Goal: Check status

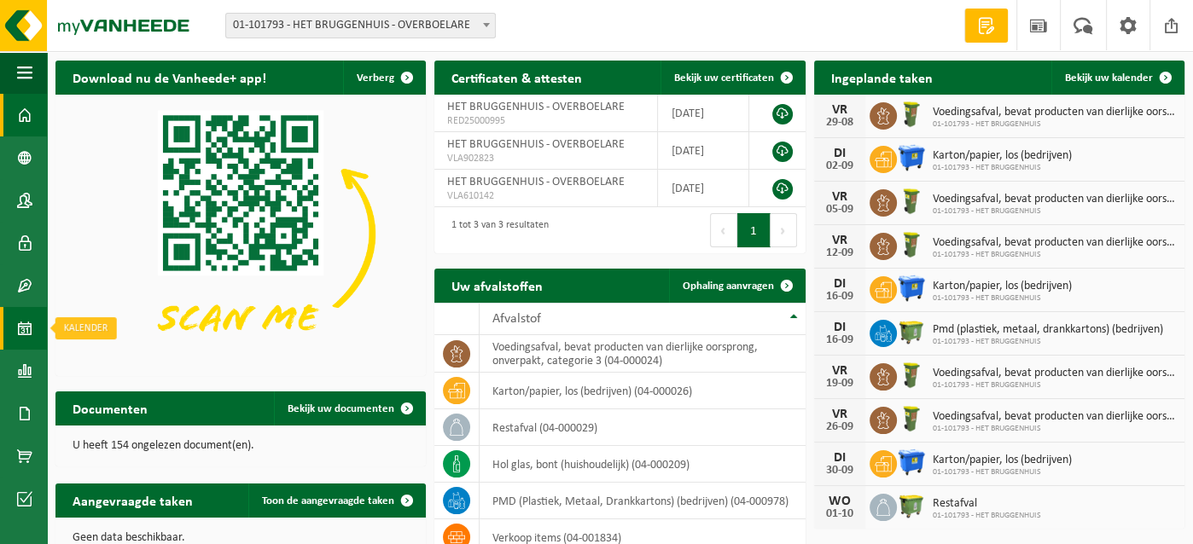
click at [32, 327] on link "Kalender" at bounding box center [23, 328] width 47 height 43
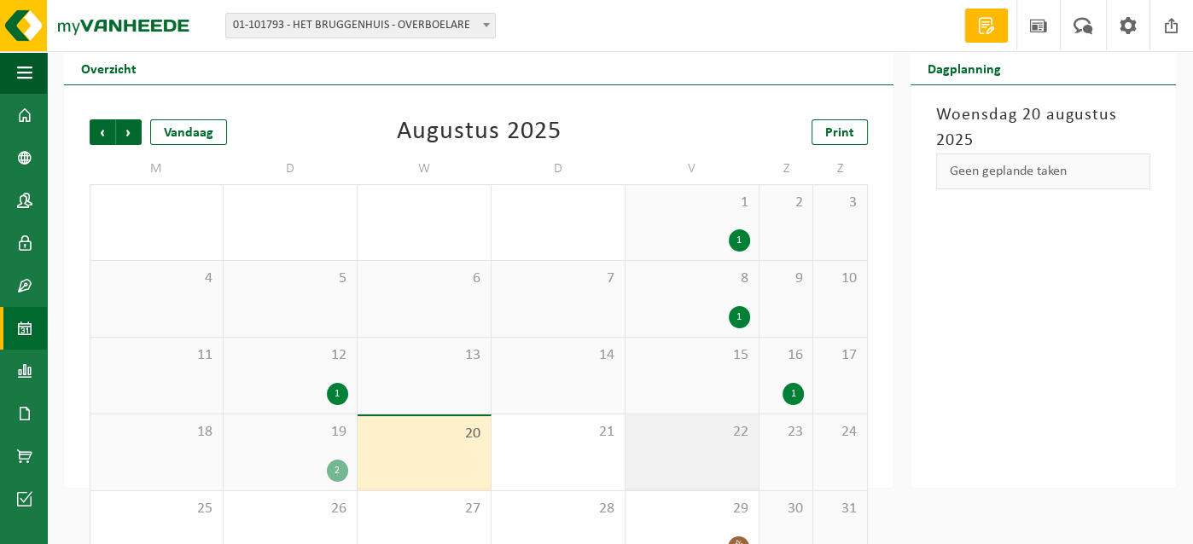
scroll to position [87, 0]
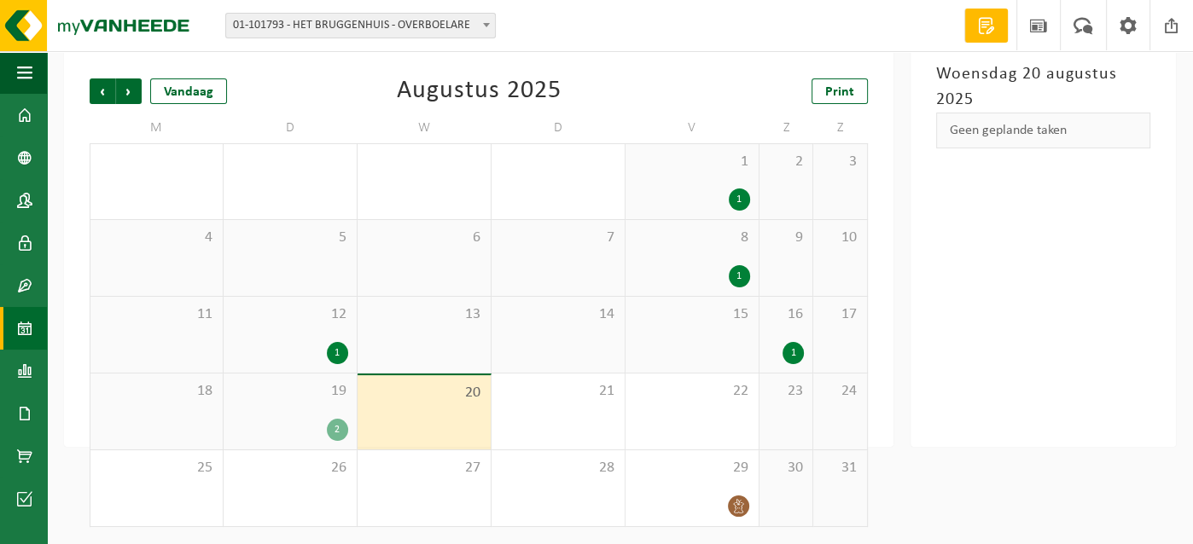
click at [330, 408] on div "19 2" at bounding box center [290, 412] width 133 height 76
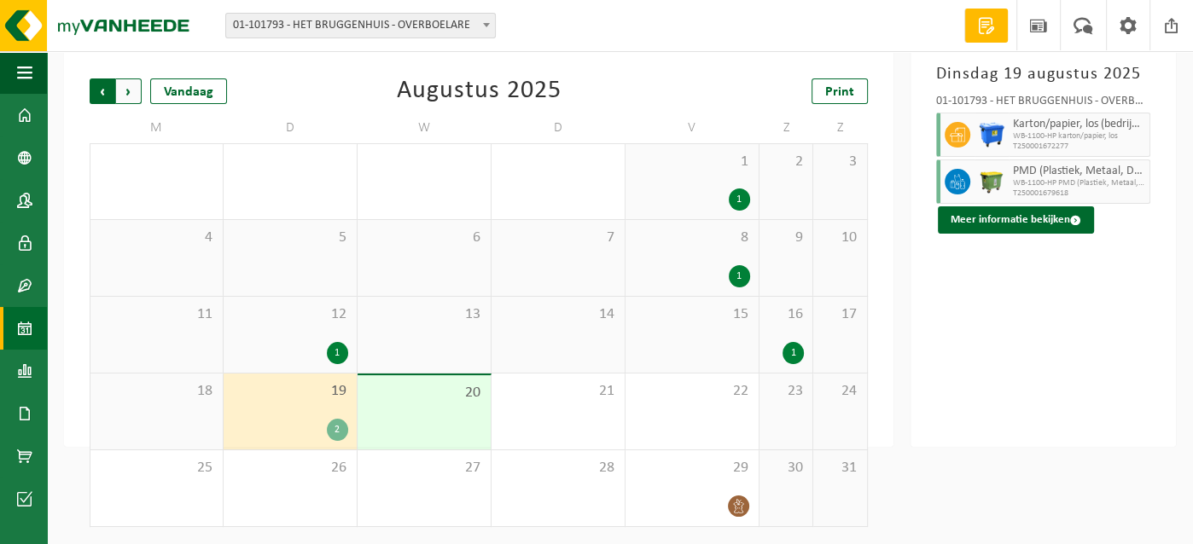
click at [127, 89] on span "Volgende" at bounding box center [129, 92] width 26 height 26
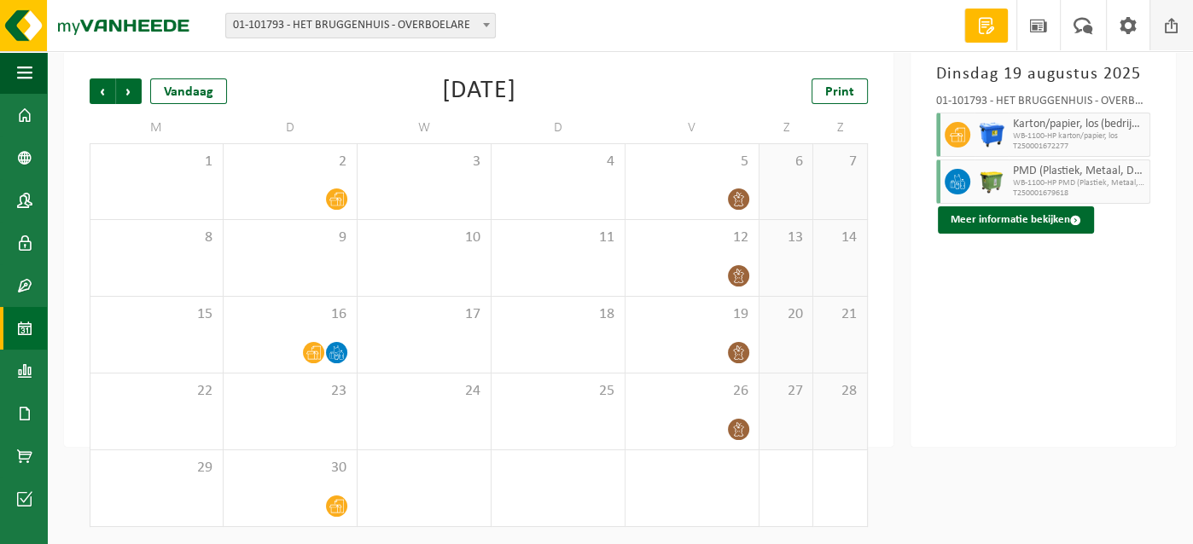
click at [1168, 22] on span at bounding box center [1172, 25] width 26 height 50
